Goal: Information Seeking & Learning: Learn about a topic

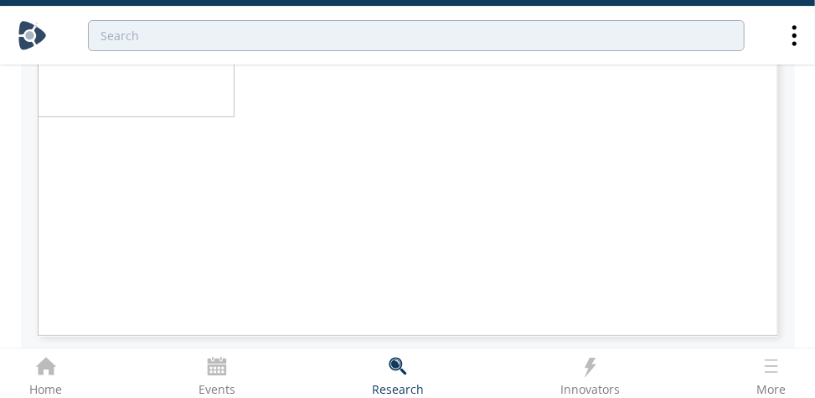
type input "2"
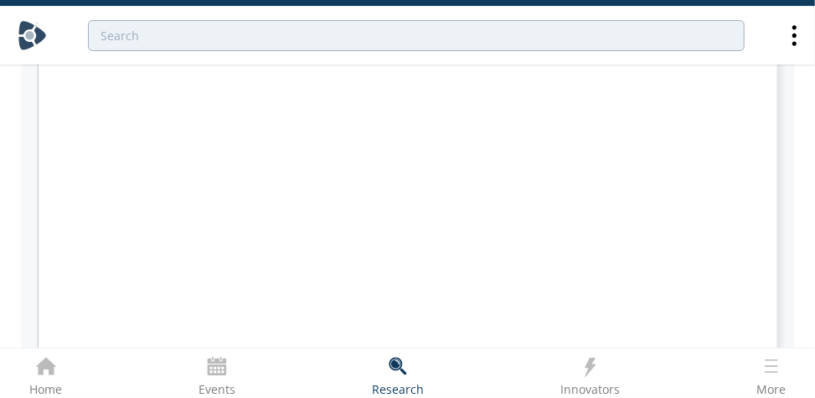
type input "1"
type input "3"
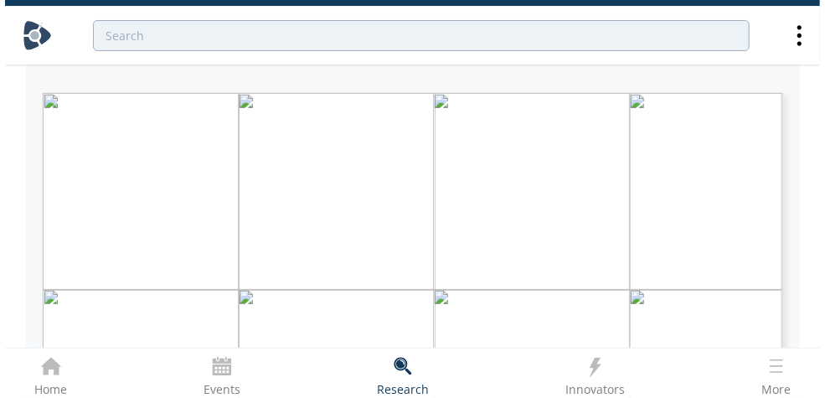
scroll to position [97, 0]
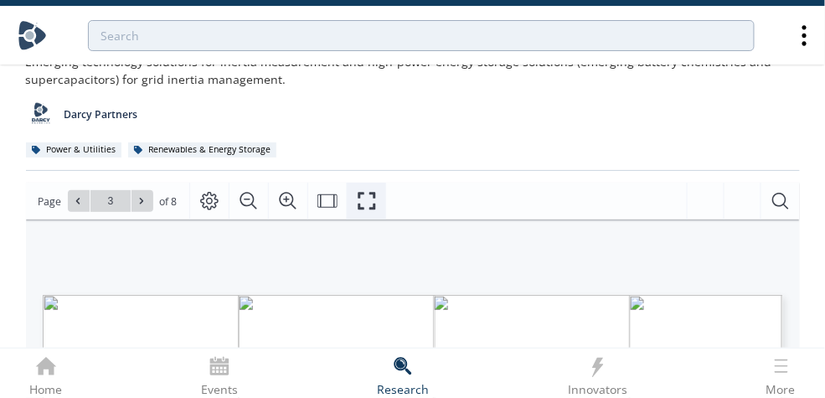
click at [374, 203] on button "Fullscreen" at bounding box center [366, 201] width 39 height 37
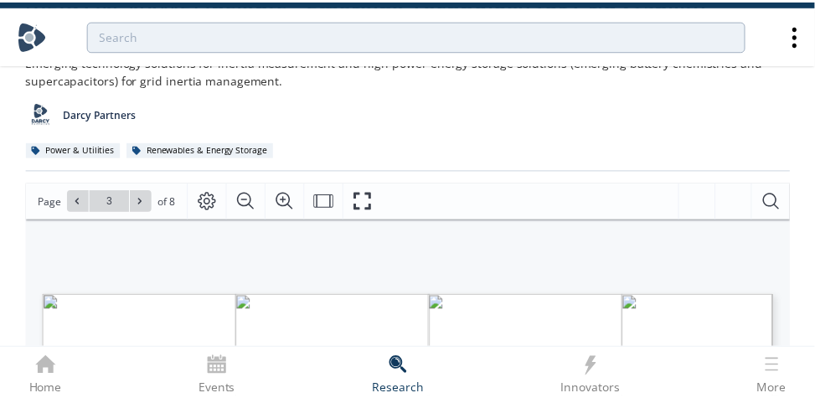
scroll to position [0, 0]
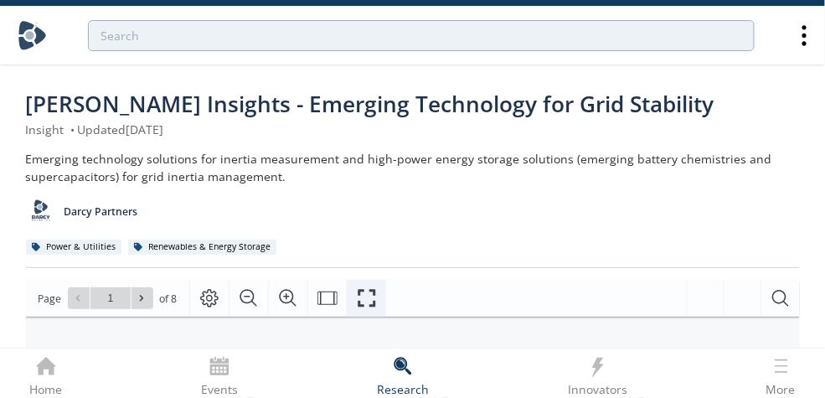
click at [359, 291] on icon "Fullscreen" at bounding box center [368, 299] width 18 height 18
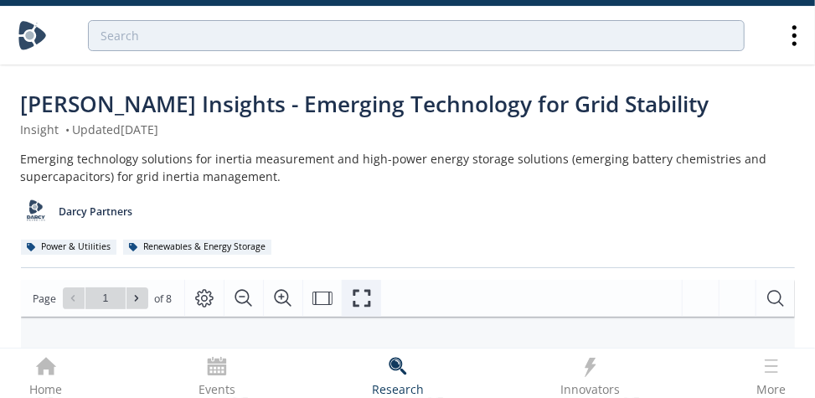
click at [357, 291] on icon "Fullscreen" at bounding box center [362, 298] width 20 height 20
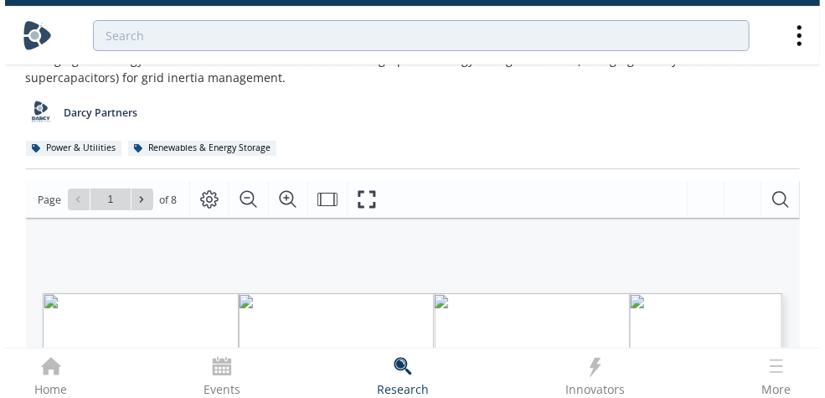
scroll to position [112, 0]
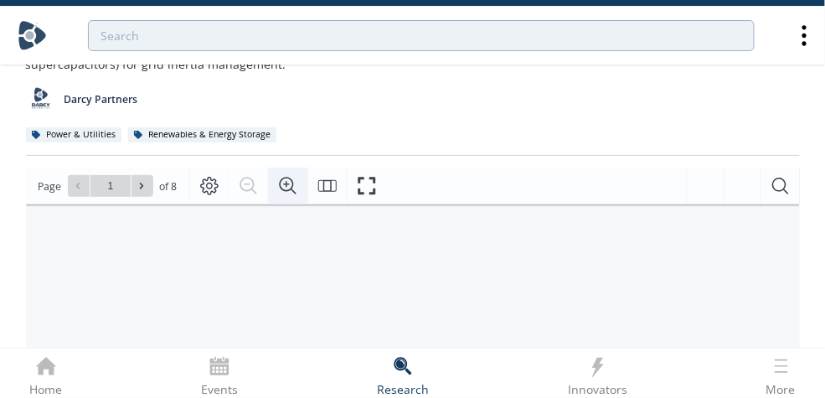
click at [292, 180] on icon "Zoom In" at bounding box center [288, 186] width 20 height 20
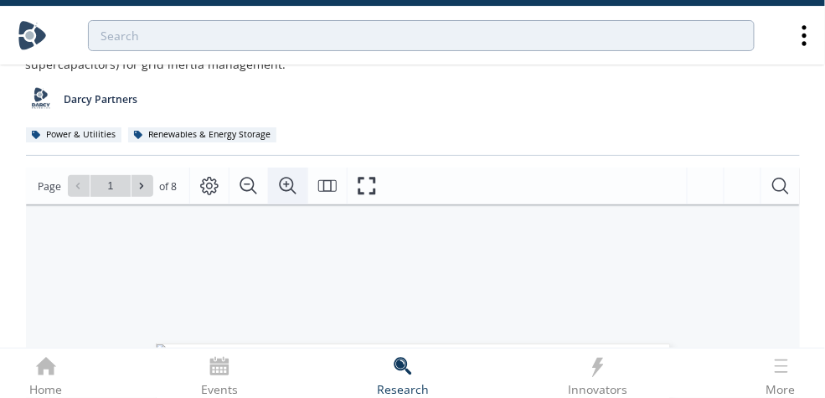
click at [292, 180] on icon "Zoom In" at bounding box center [288, 186] width 20 height 20
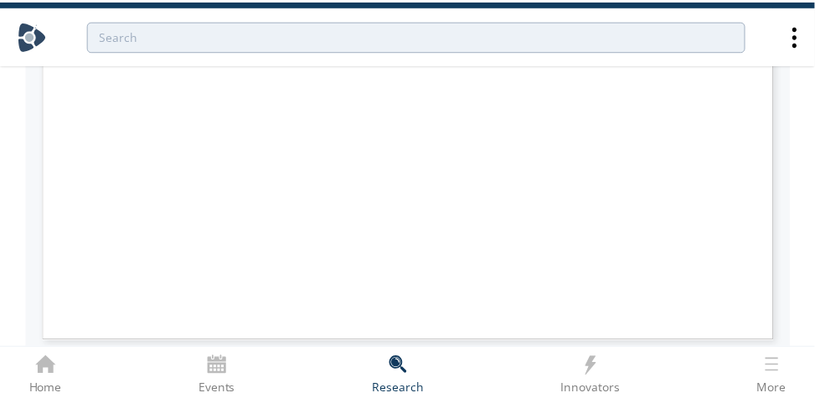
scroll to position [0, 0]
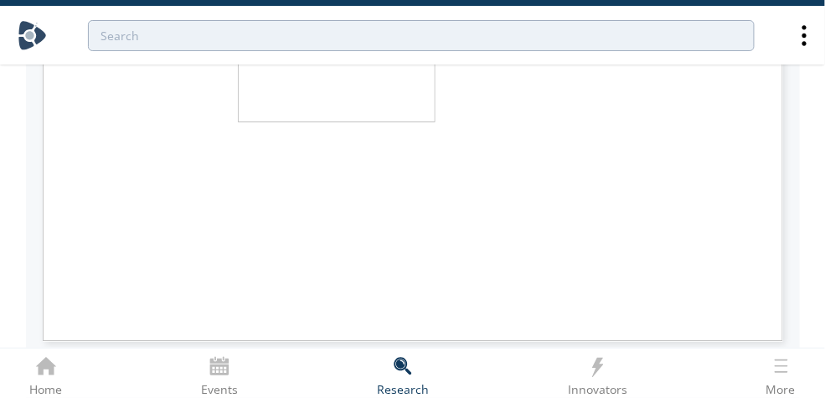
type input "3"
type input "2"
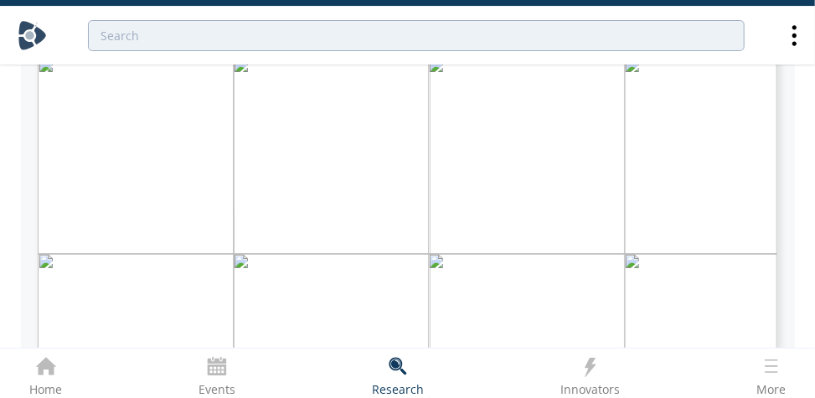
scroll to position [336, 0]
